Goal: Transaction & Acquisition: Purchase product/service

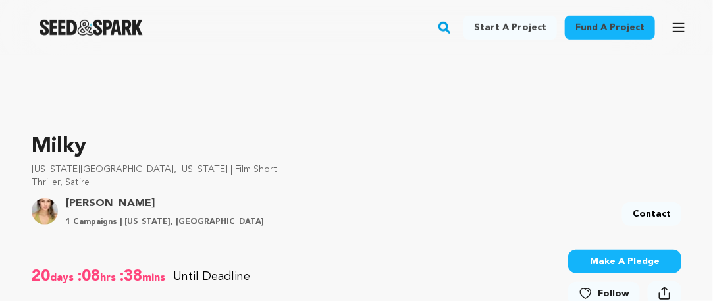
scroll to position [394, 0]
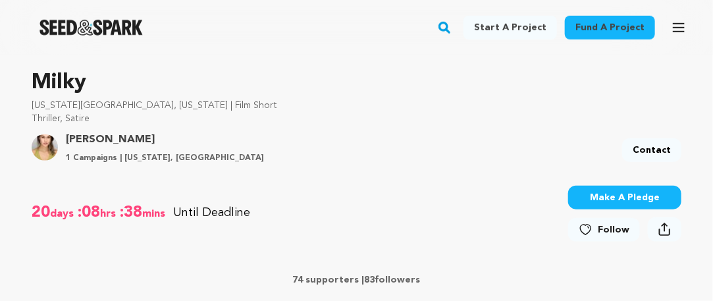
drag, startPoint x: 718, startPoint y: 21, endPoint x: 718, endPoint y: 47, distance: 25.7
click at [611, 195] on button "Make A Pledge" at bounding box center [624, 198] width 113 height 24
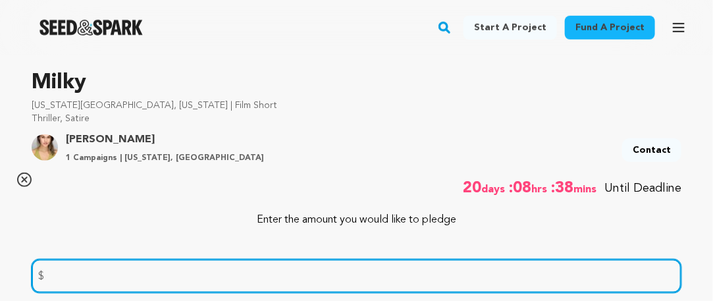
click at [355, 272] on input "number" at bounding box center [357, 276] width 650 height 34
type input "1000"
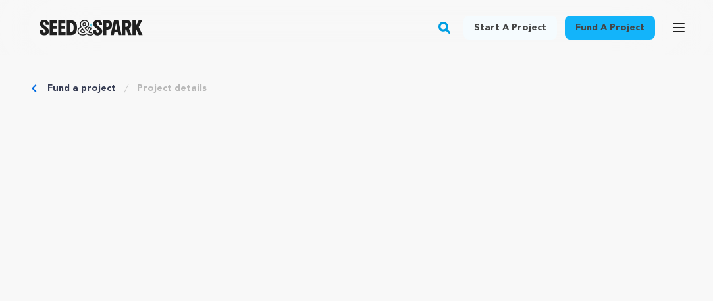
scroll to position [394, 0]
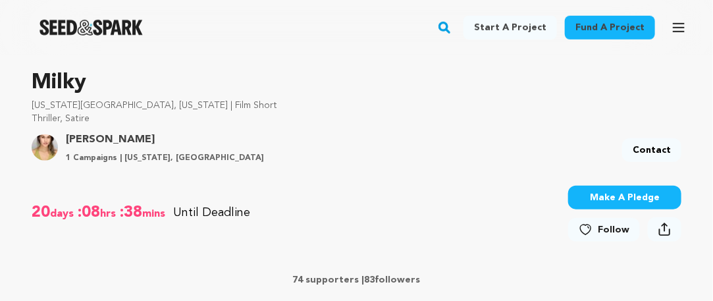
click at [645, 194] on button "Make A Pledge" at bounding box center [624, 198] width 113 height 24
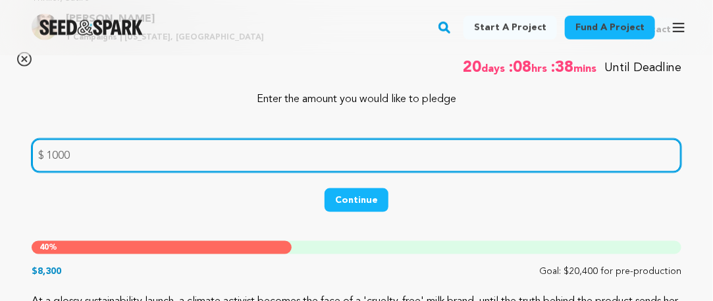
scroll to position [526, 0]
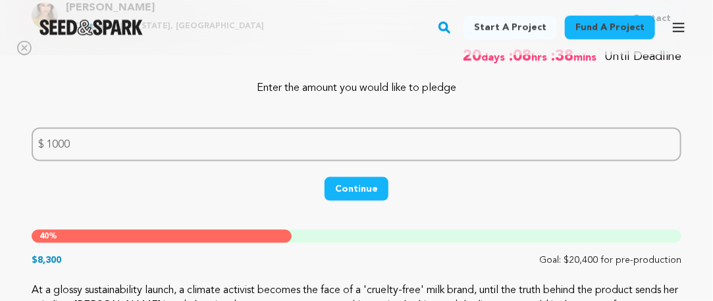
click at [354, 190] on button "Continue" at bounding box center [357, 189] width 64 height 24
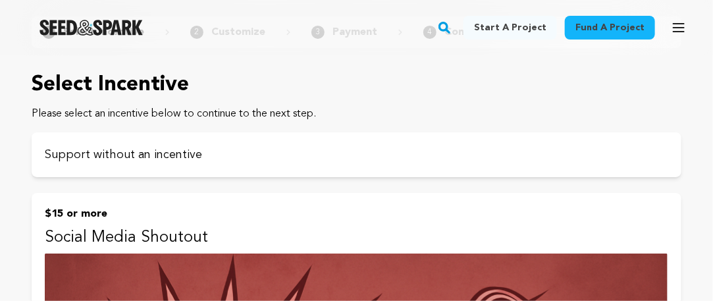
scroll to position [105, 0]
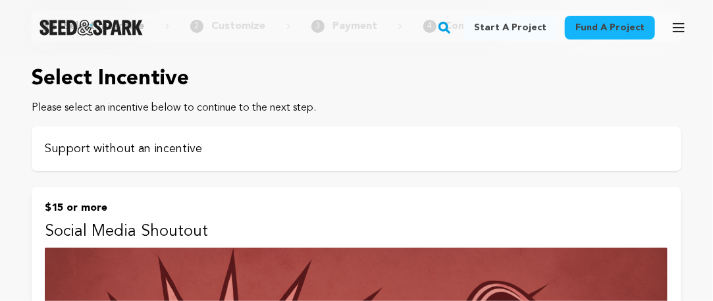
click at [117, 155] on p "Support without an incentive" at bounding box center [357, 149] width 624 height 18
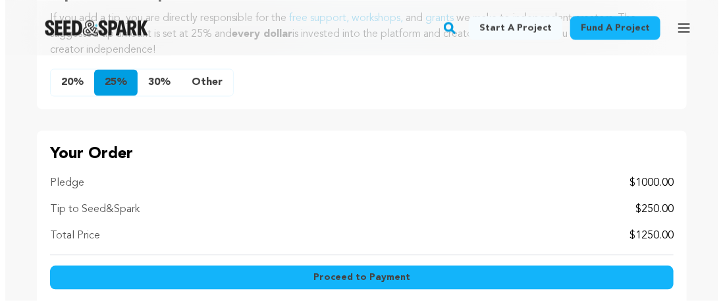
scroll to position [852, 0]
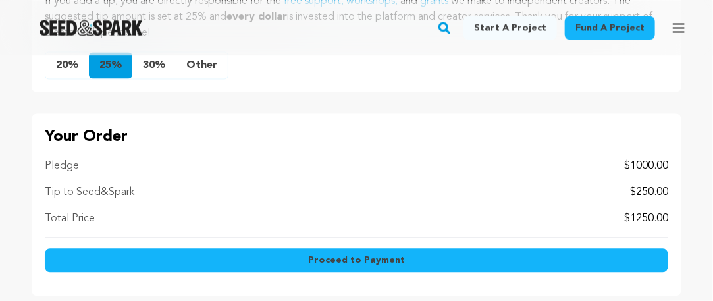
click at [209, 68] on button "Other" at bounding box center [202, 65] width 52 height 26
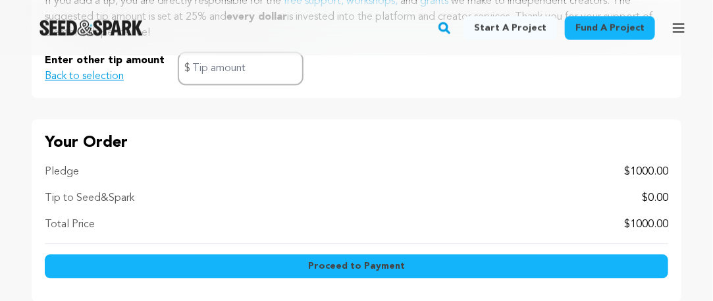
click at [406, 263] on button "Proceed to Payment" at bounding box center [357, 266] width 624 height 24
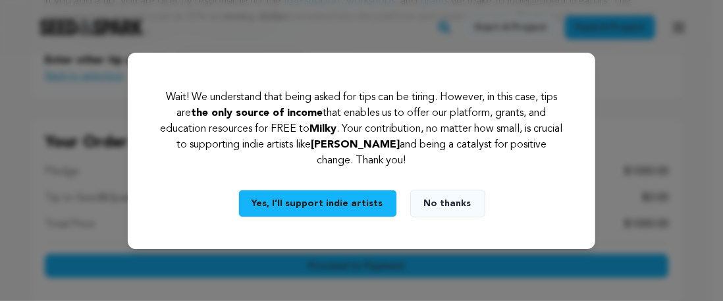
click at [450, 204] on button "No thanks" at bounding box center [447, 204] width 75 height 28
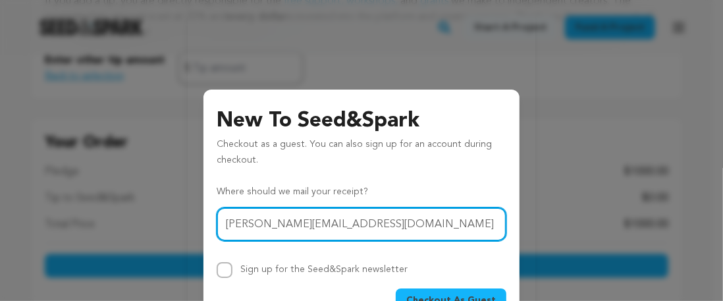
type input "[PERSON_NAME][EMAIL_ADDRESS][DOMAIN_NAME]"
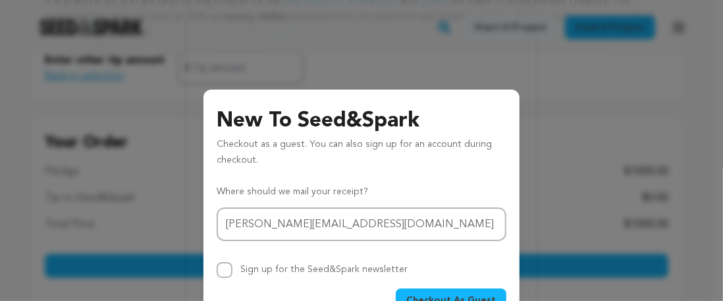
click at [419, 290] on button "Checkout As Guest" at bounding box center [451, 300] width 111 height 24
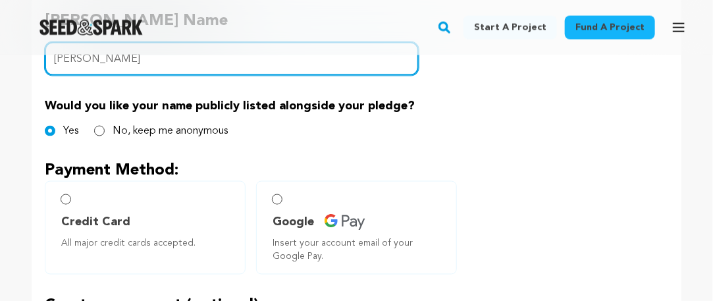
scroll to position [691, 0]
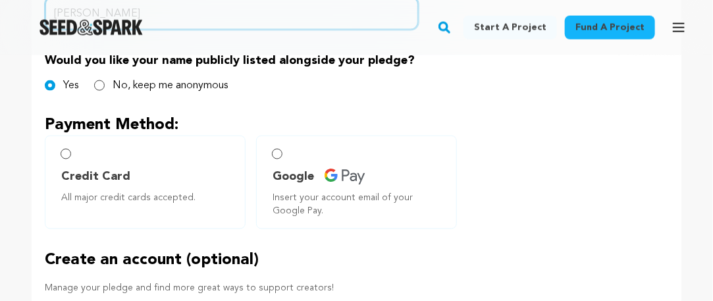
type input "[PERSON_NAME]"
click at [67, 149] on input "Credit Card All major credit cards accepted." at bounding box center [66, 154] width 11 height 11
radio input "false"
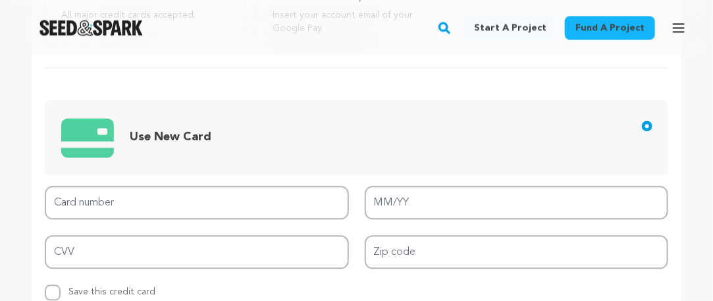
scroll to position [882, 0]
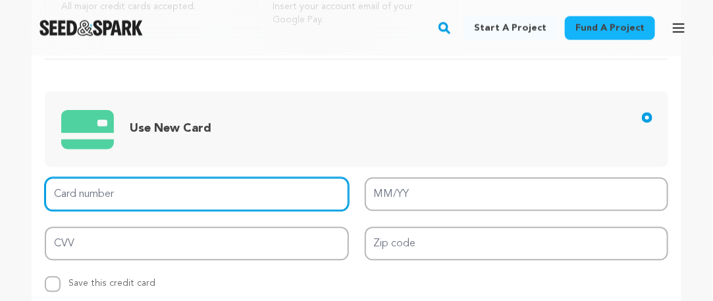
click at [205, 198] on input "Card number" at bounding box center [197, 194] width 304 height 34
type input "[CREDIT_CARD_NUMBER]"
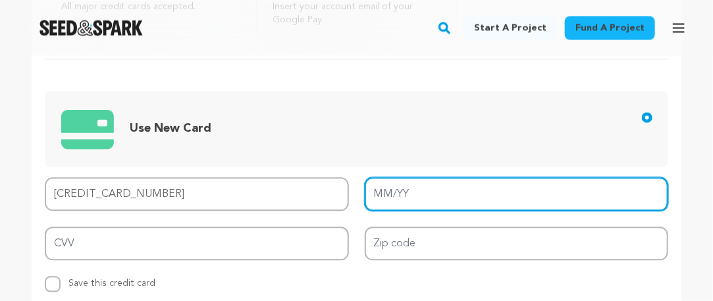
type input "08/30"
type input "211"
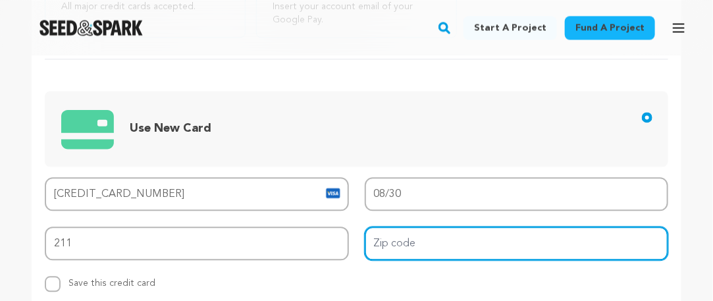
click at [369, 240] on input "Zip code" at bounding box center [517, 244] width 304 height 34
type input "27502"
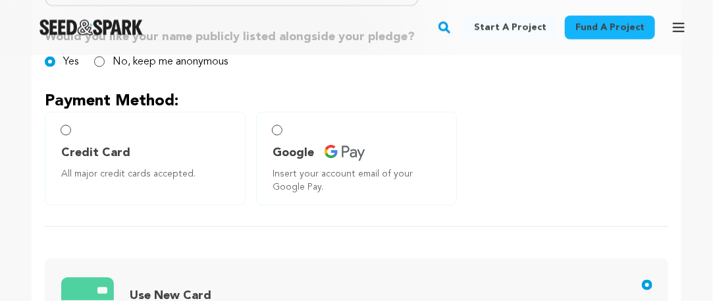
scroll to position [709, 0]
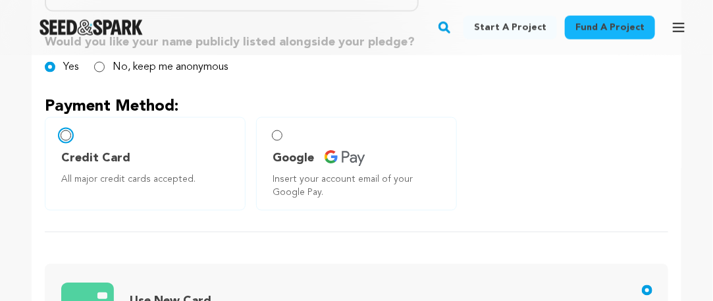
click at [66, 138] on input "Credit Card All major credit cards accepted." at bounding box center [66, 135] width 11 height 11
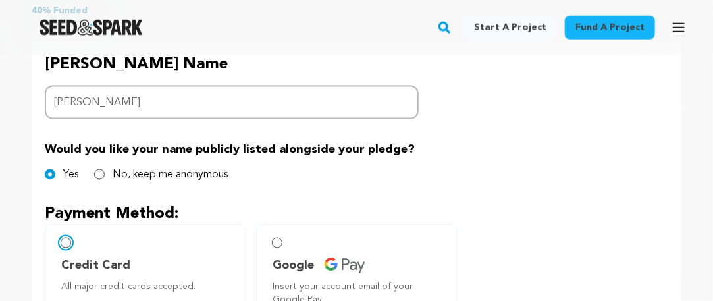
scroll to position [636, 0]
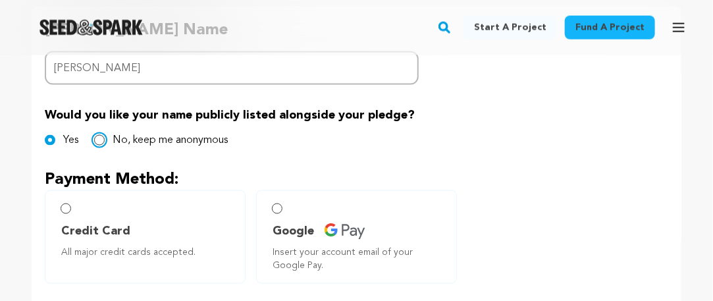
click at [100, 141] on input "No, keep me anonymous" at bounding box center [99, 140] width 11 height 11
radio input "true"
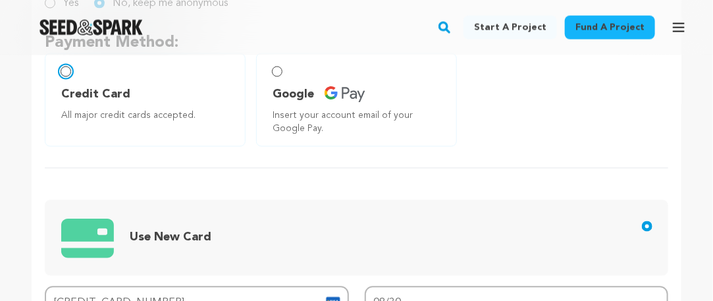
click at [63, 70] on input "Credit Card All major credit cards accepted." at bounding box center [66, 72] width 11 height 11
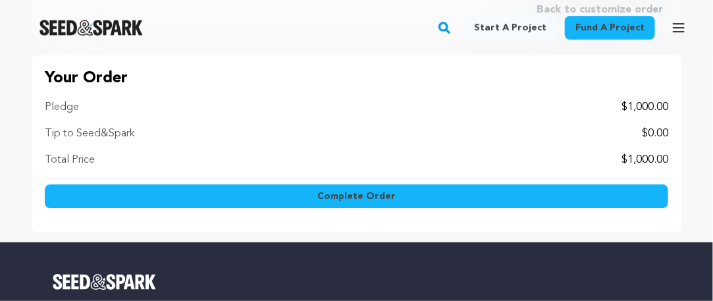
scroll to position [1418, 0]
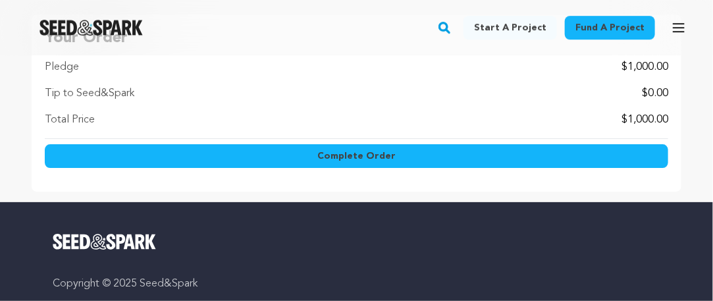
click at [371, 150] on span "Complete Order" at bounding box center [356, 155] width 78 height 13
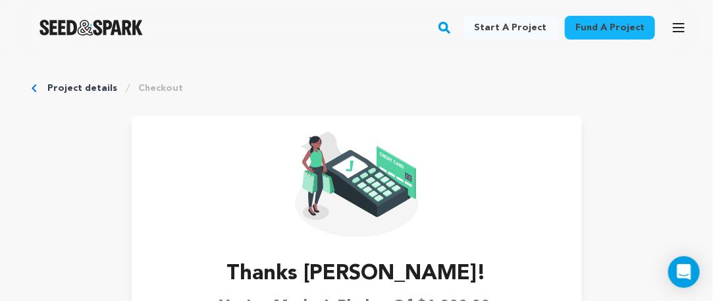
click at [713, 49] on div "Fund a project Start a project Search" at bounding box center [356, 27] width 713 height 55
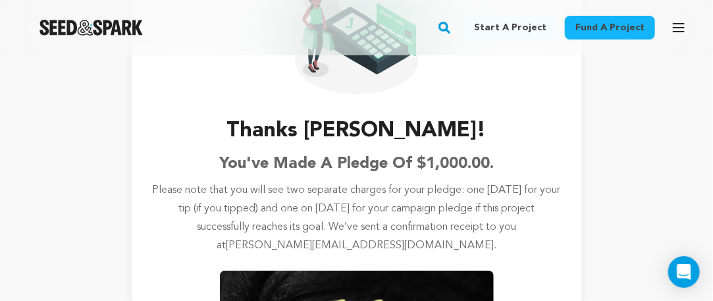
scroll to position [158, 0]
